Goal: Task Accomplishment & Management: Use online tool/utility

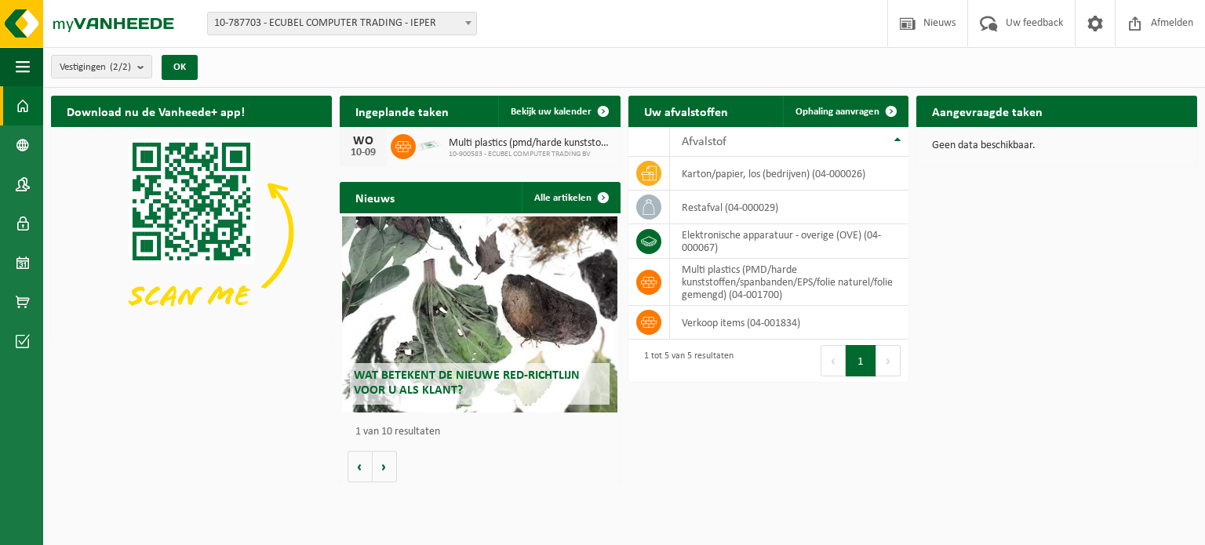
click at [257, 395] on div "Download nu de Vanheede+ app! Verberg Ingeplande taken Bekijk uw kalender WO 10…" at bounding box center [624, 289] width 1154 height 403
click at [888, 107] on span at bounding box center [891, 111] width 31 height 31
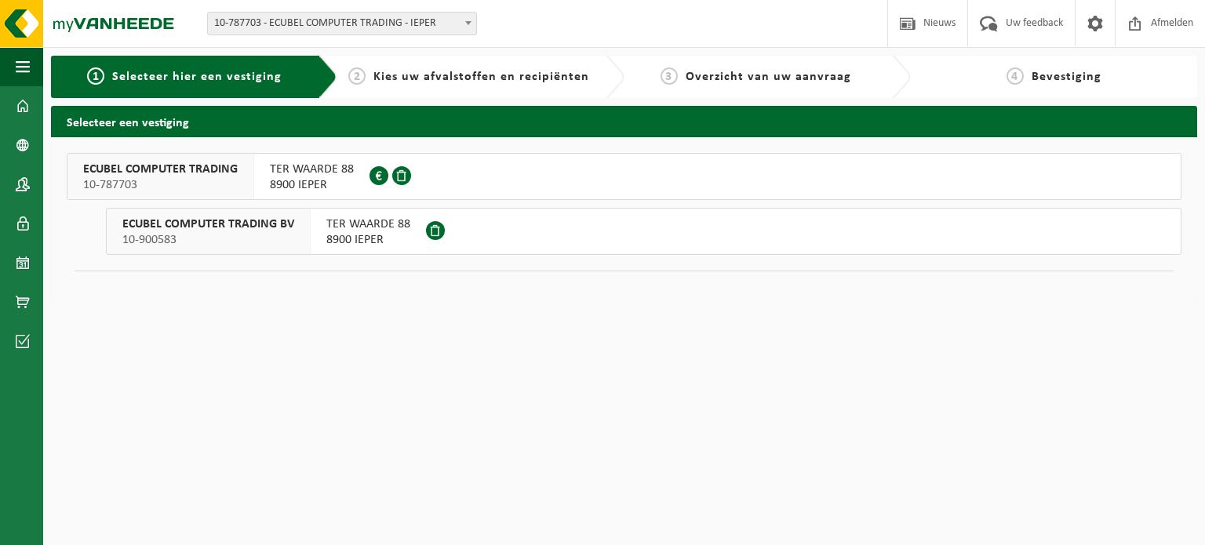
click at [370, 241] on span "8900 IEPER" at bounding box center [368, 240] width 84 height 16
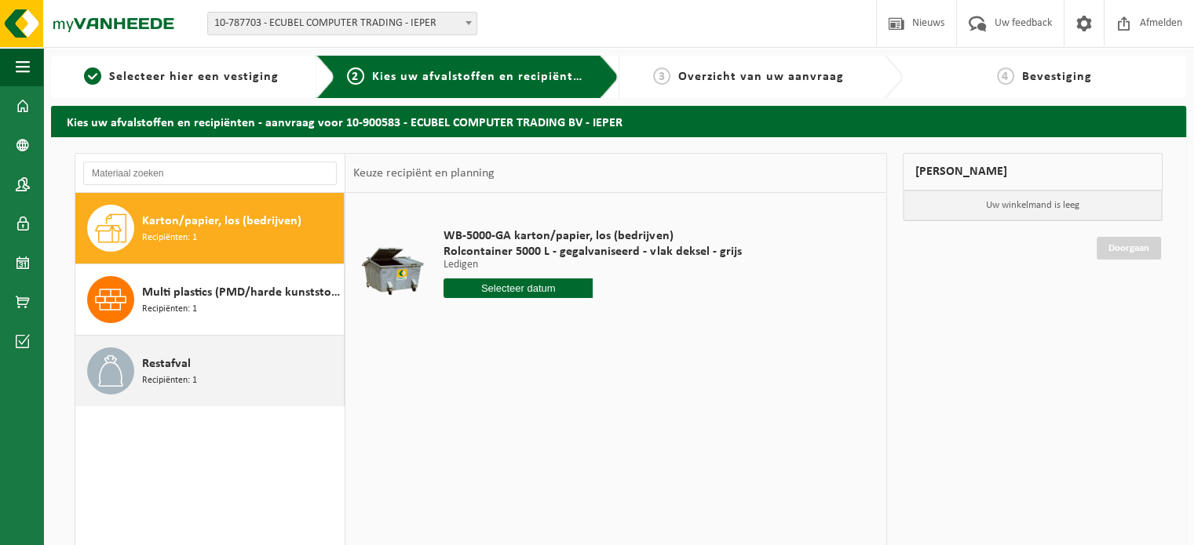
click at [182, 365] on span "Restafval" at bounding box center [166, 364] width 49 height 19
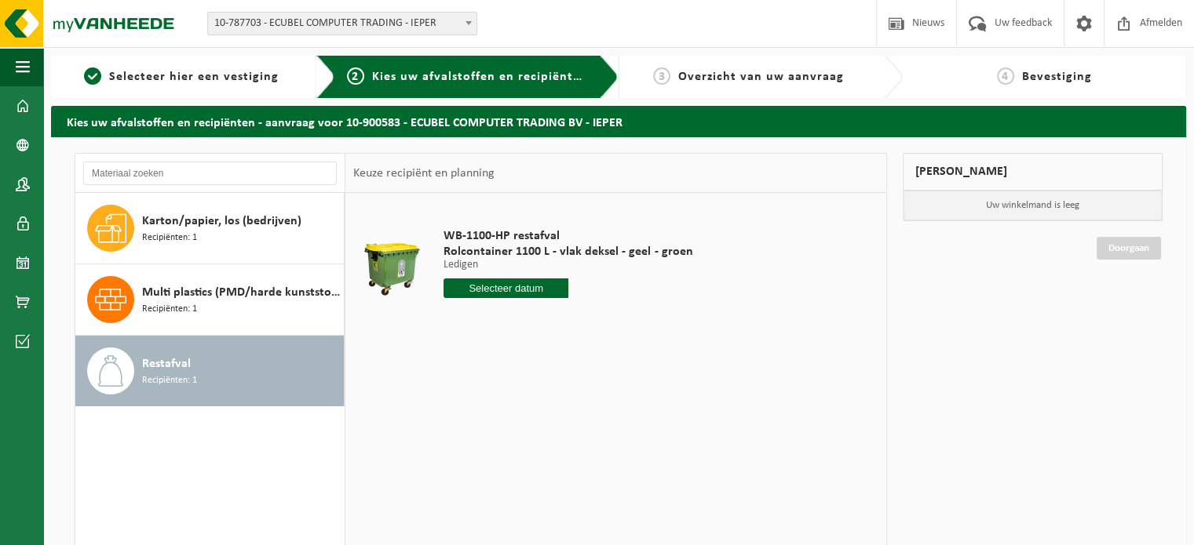
click at [490, 293] on input "text" at bounding box center [505, 289] width 125 height 20
click at [571, 407] on div "12" at bounding box center [568, 402] width 27 height 25
type input "Van 2025-09-12"
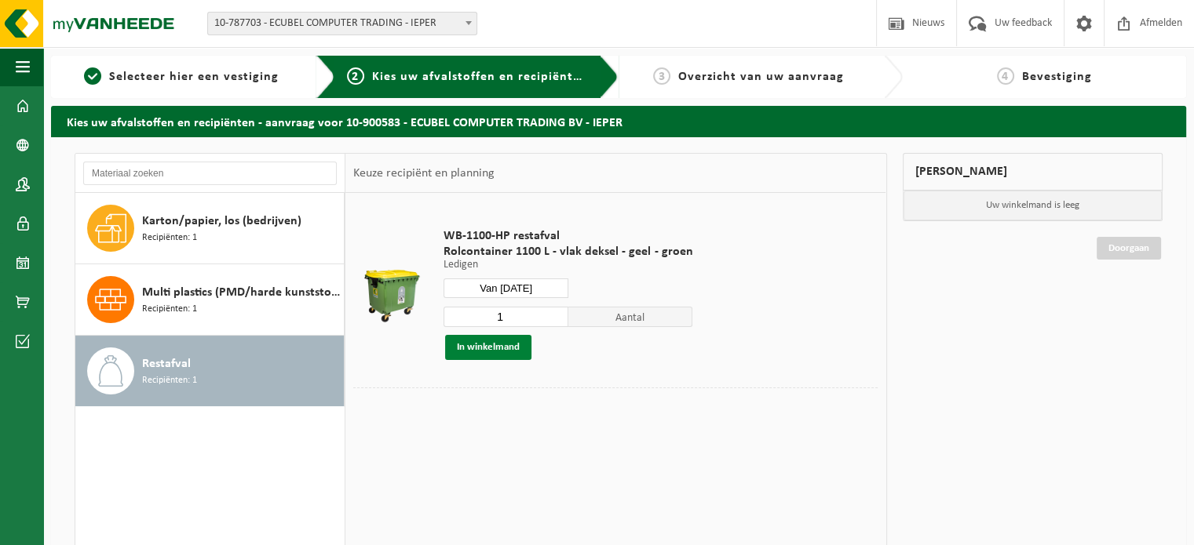
click at [485, 345] on button "In winkelmand" at bounding box center [488, 347] width 86 height 25
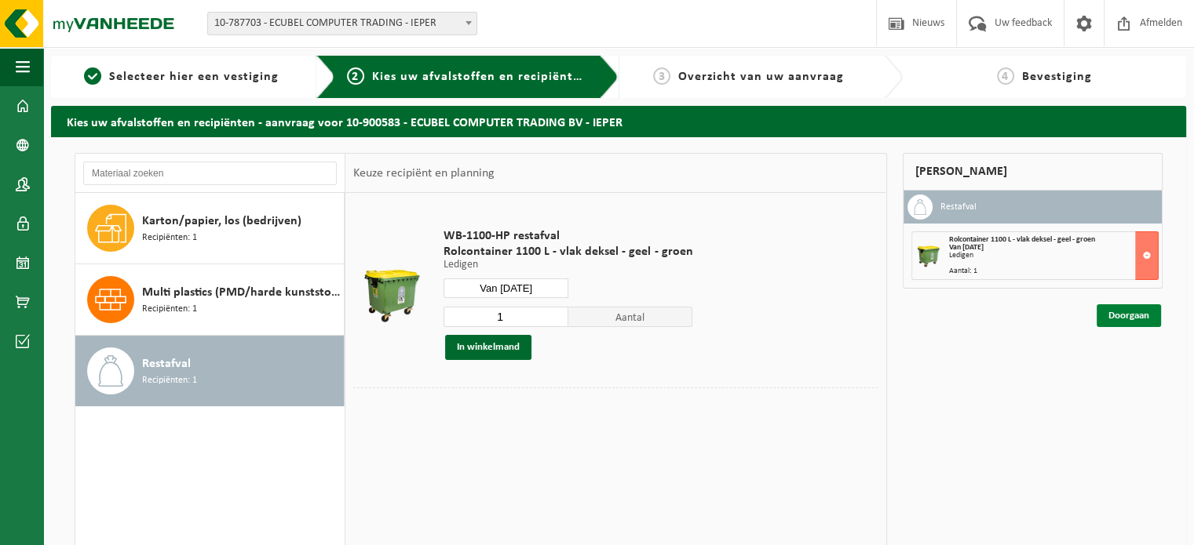
click at [1114, 321] on link "Doorgaan" at bounding box center [1128, 315] width 64 height 23
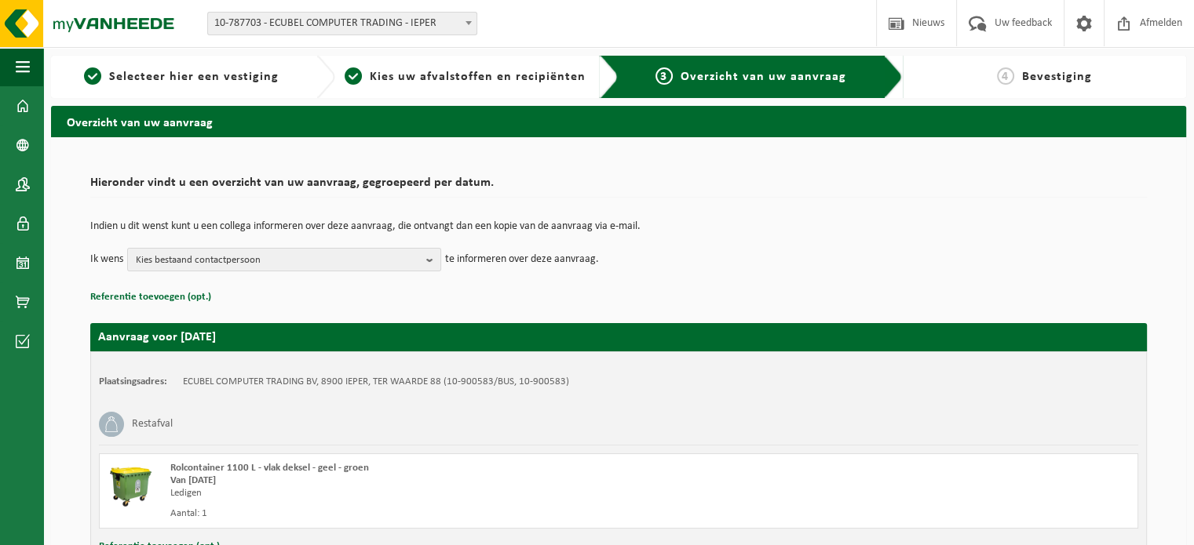
scroll to position [126, 0]
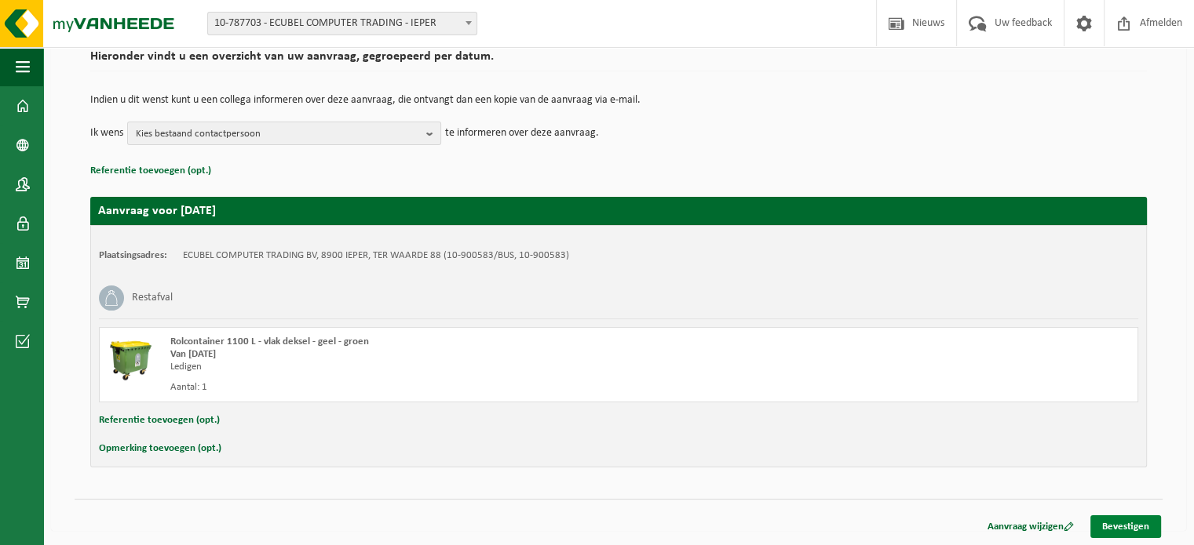
click at [1107, 519] on link "Bevestigen" at bounding box center [1125, 527] width 71 height 23
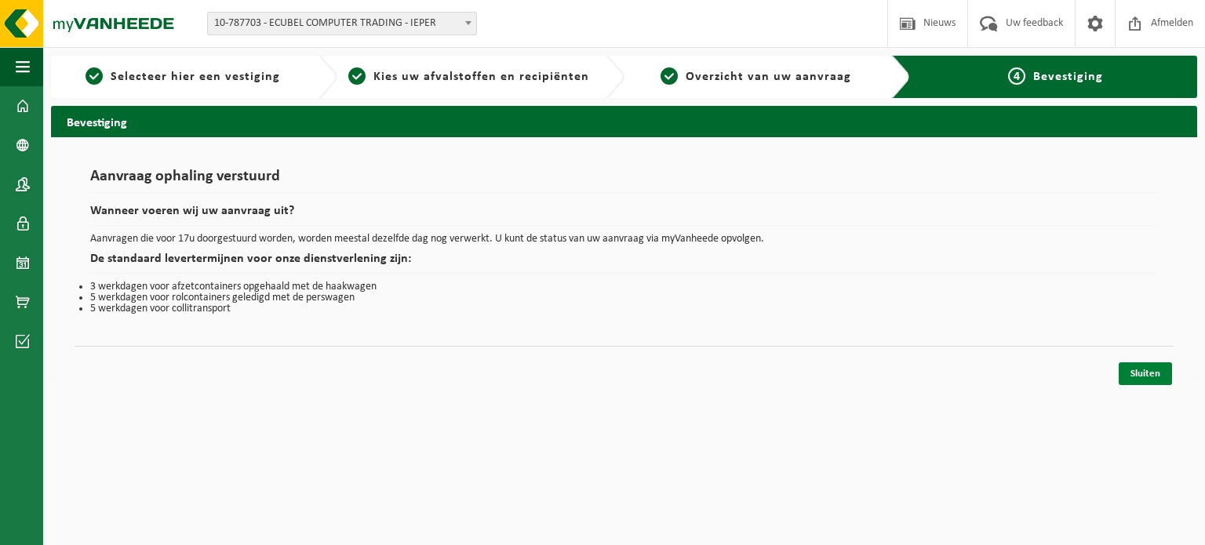
click at [1142, 369] on link "Sluiten" at bounding box center [1145, 374] width 53 height 23
